Goal: Check status: Check status

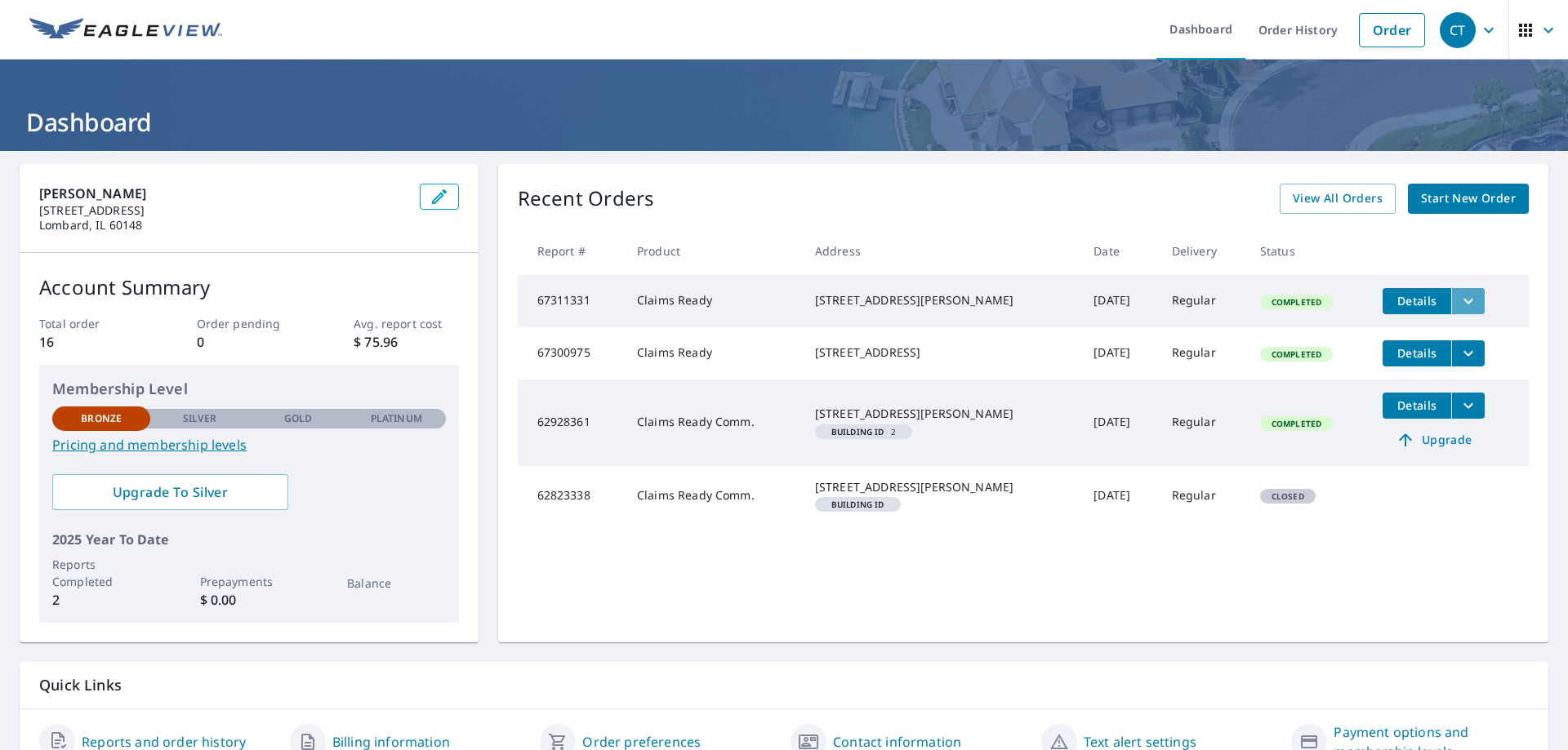
click at [1463, 308] on icon "filesDropdownBtn-67311331" at bounding box center [1468, 302] width 20 height 20
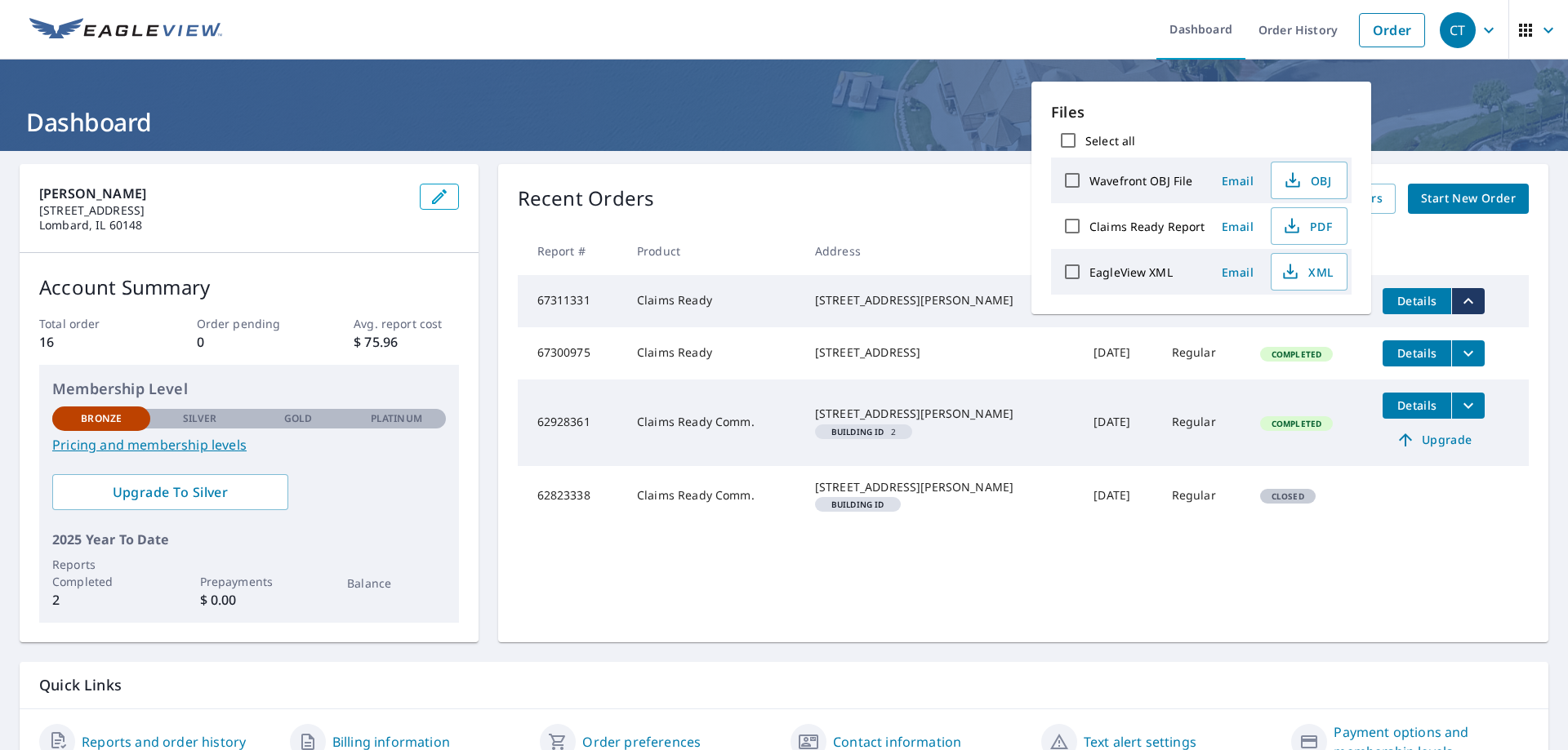
click at [1463, 308] on icon "filesDropdownBtn-67311331" at bounding box center [1468, 302] width 20 height 20
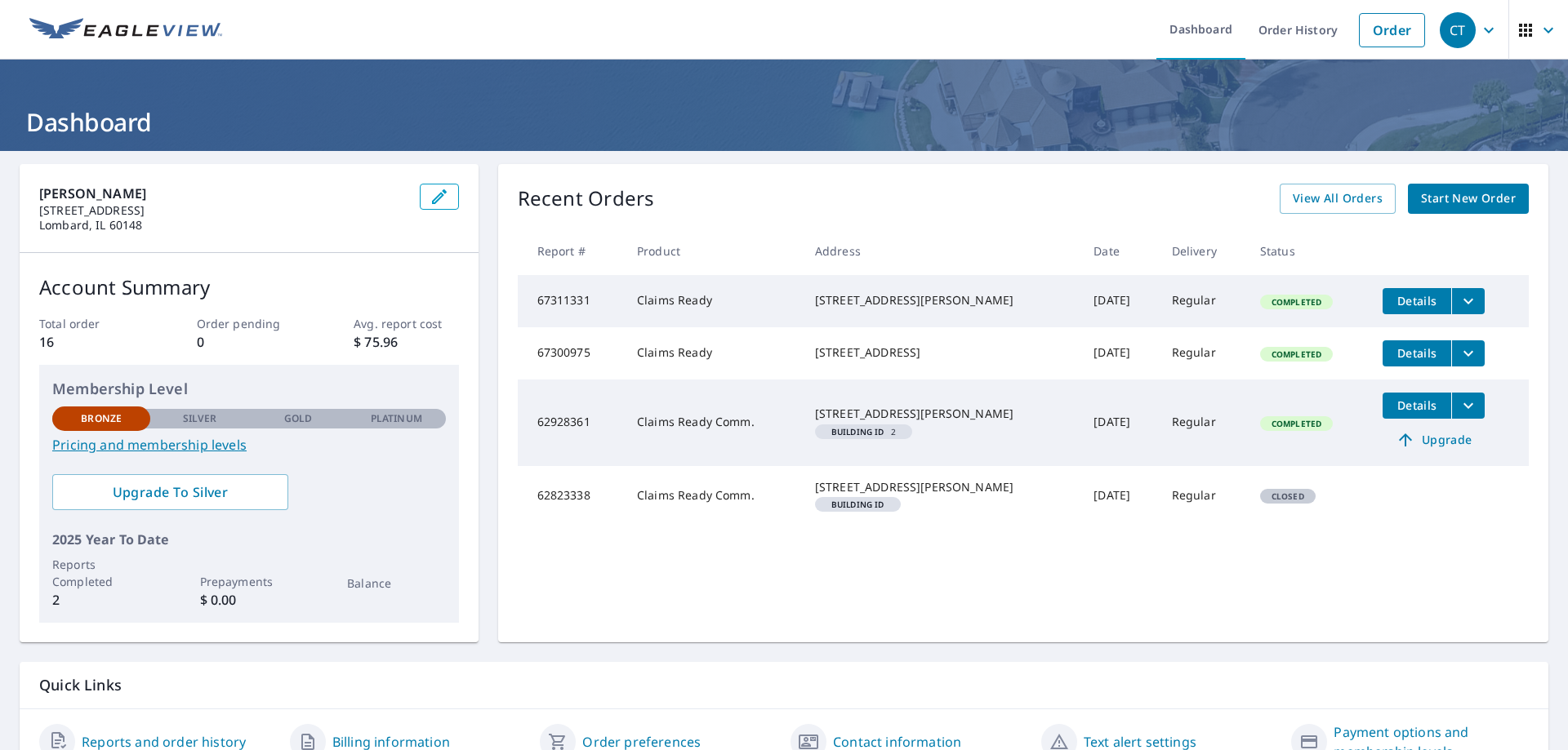
click at [1406, 302] on span "Details" at bounding box center [1418, 301] width 49 height 16
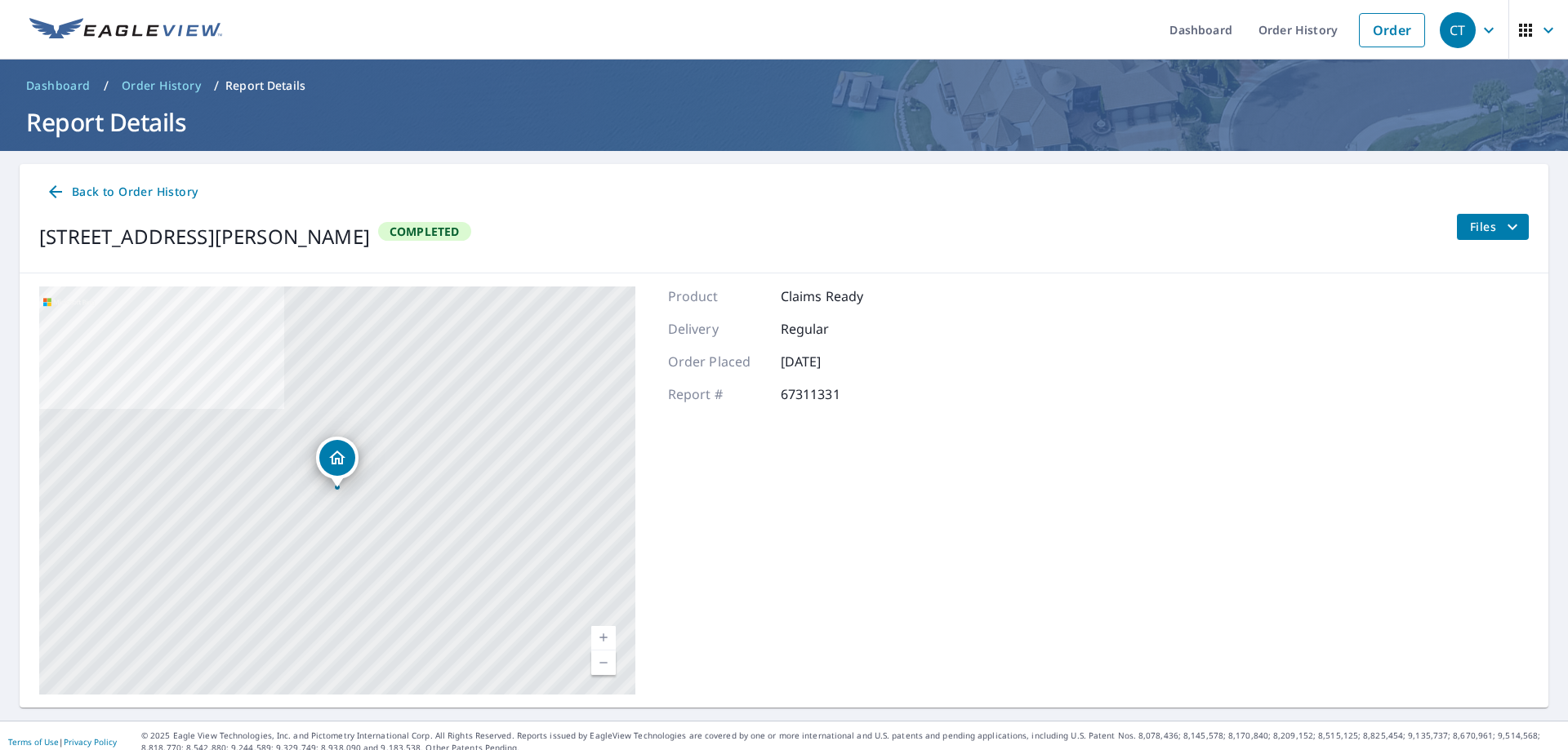
click at [139, 194] on span "Back to Order History" at bounding box center [122, 191] width 152 height 21
